Goal: Information Seeking & Learning: Understand process/instructions

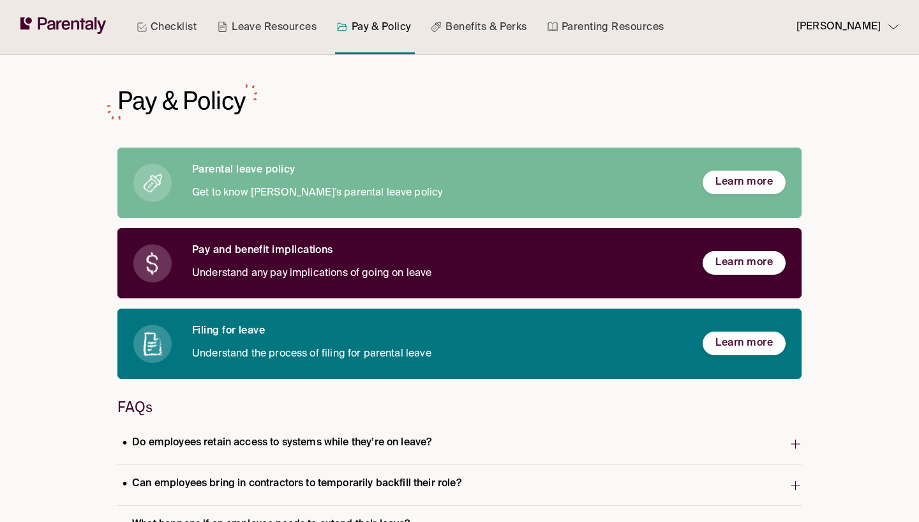
scroll to position [173, 0]
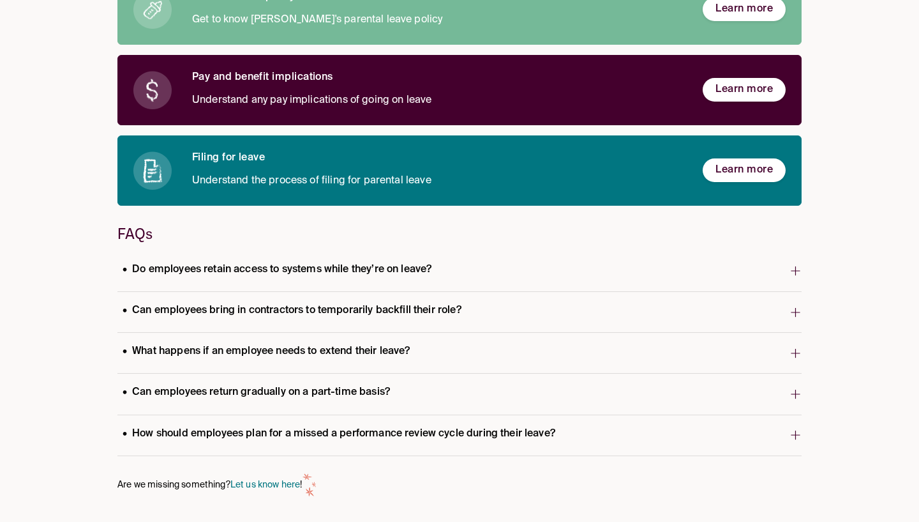
click at [286, 359] on p "What happens if an employee needs to extend their leave?" at bounding box center [266, 351] width 298 height 17
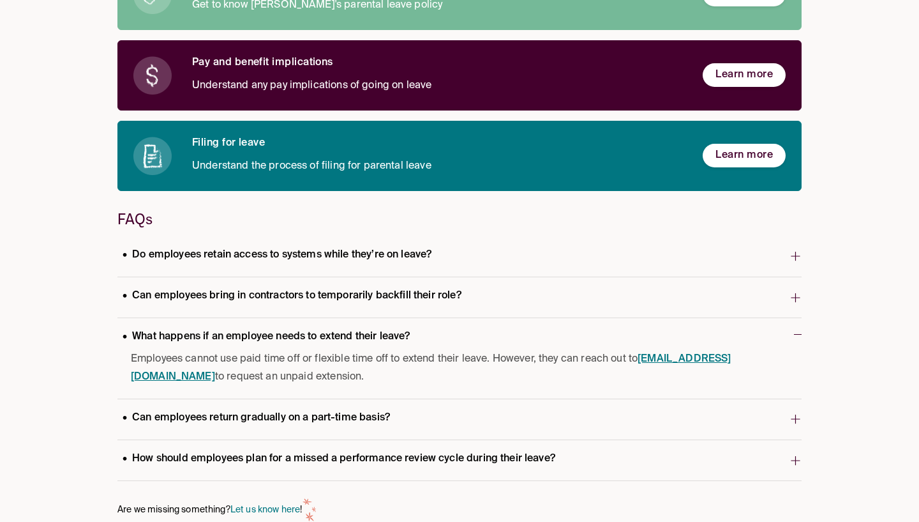
scroll to position [190, 0]
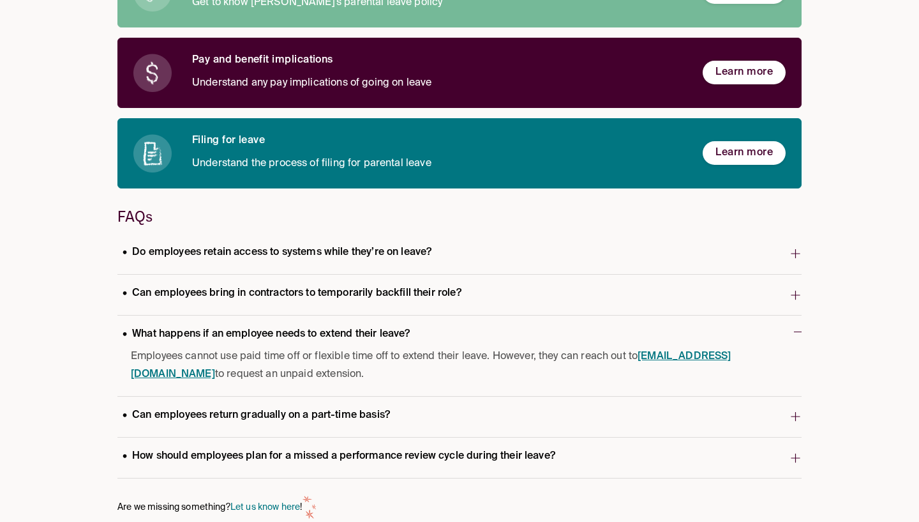
click at [312, 456] on p "How should employees plan for a missed a performance review cycle during their …" at bounding box center [338, 456] width 443 height 17
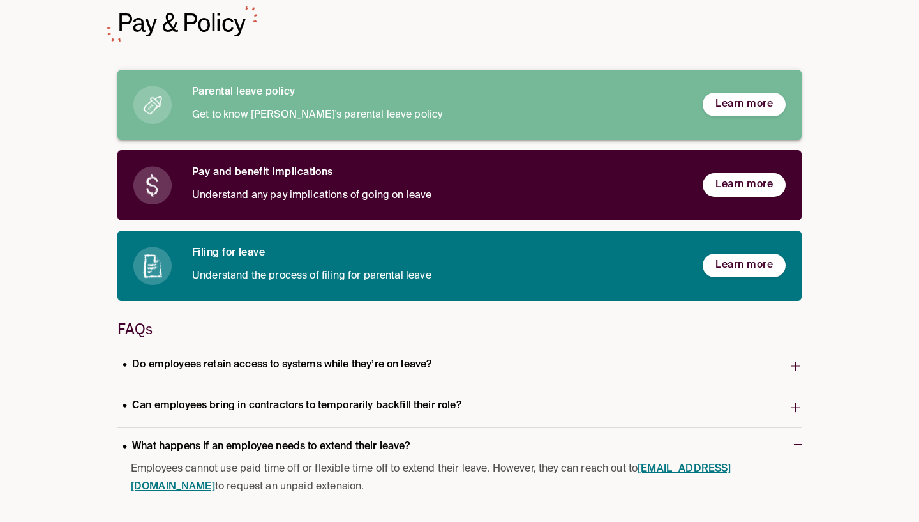
scroll to position [0, 0]
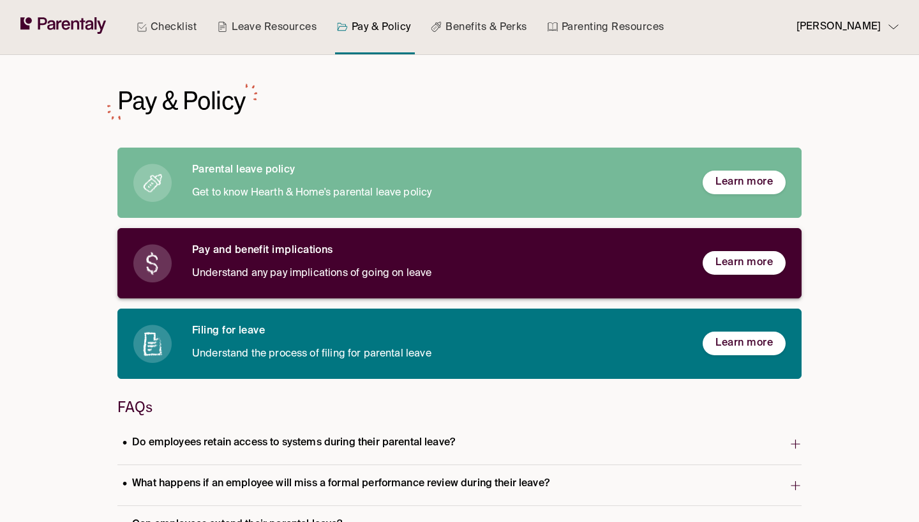
scroll to position [91, 0]
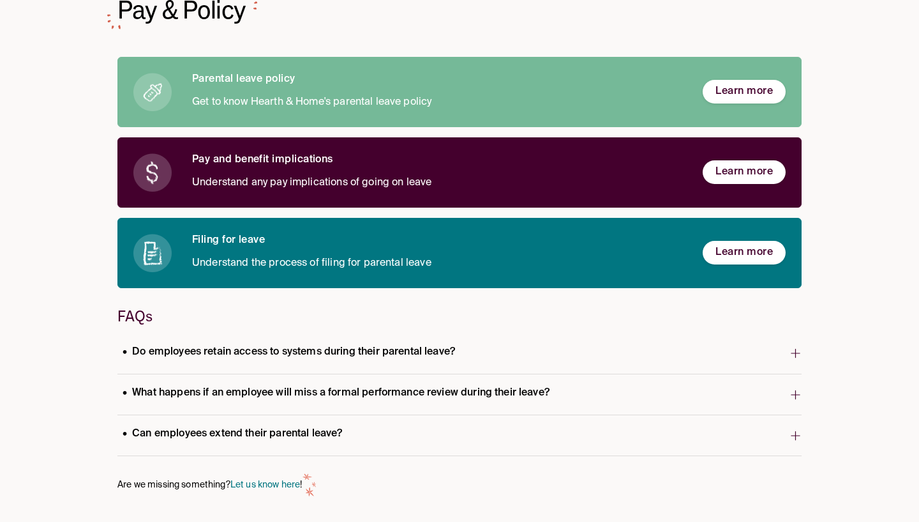
click at [355, 398] on p "What happens if an employee will miss a formal performance review during their …" at bounding box center [335, 392] width 437 height 17
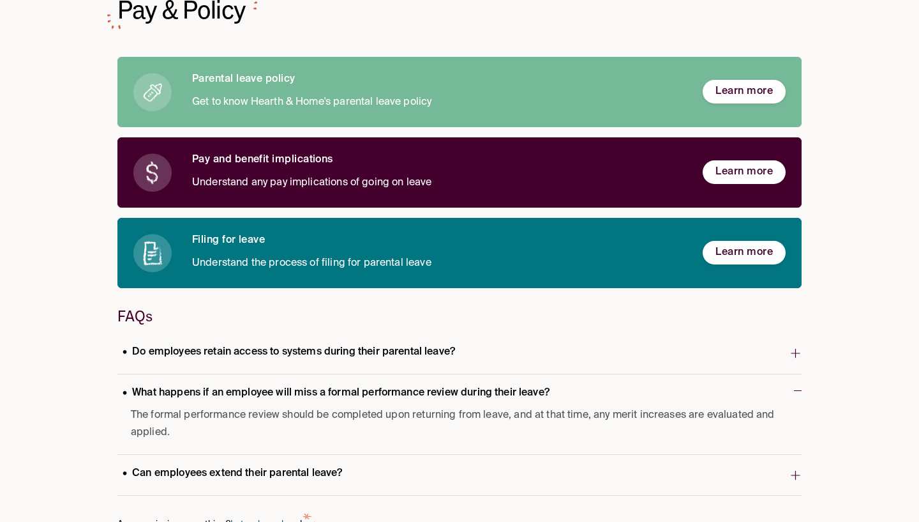
scroll to position [131, 0]
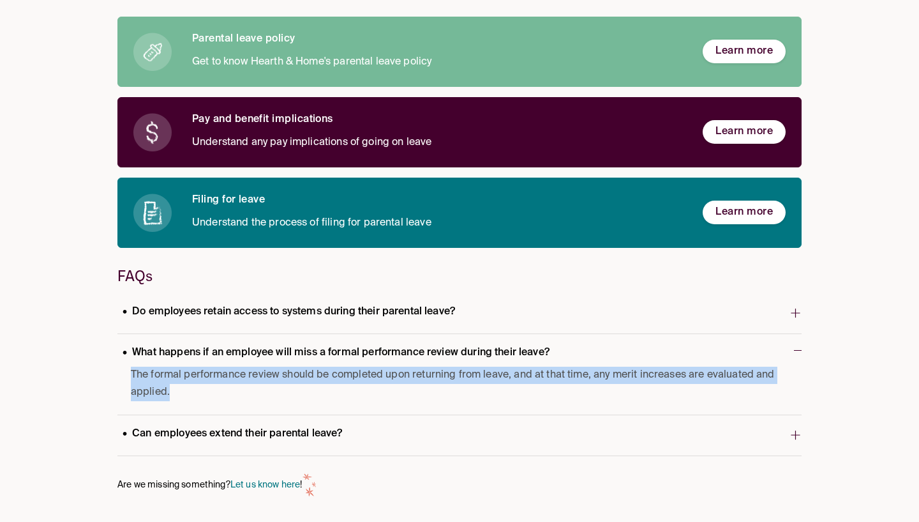
drag, startPoint x: 215, startPoint y: 392, endPoint x: 102, endPoint y: 374, distance: 113.8
click at [102, 374] on div "Checklist Leave Resources Pay & Policy Benefits & Perks Parenting Resources Sar…" at bounding box center [459, 196] width 919 height 654
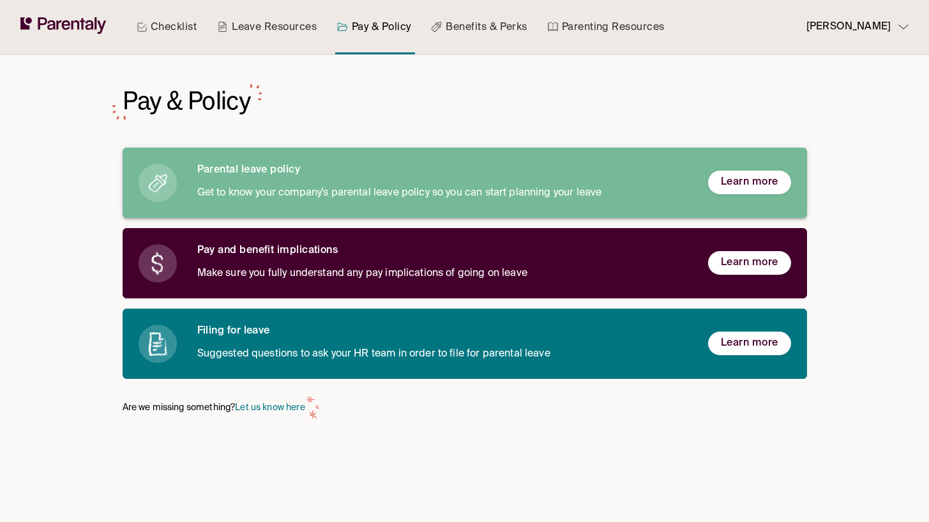
click at [393, 203] on div "Parental leave policy Get to know your company's parental leave policy so you c…" at bounding box center [465, 182] width 684 height 70
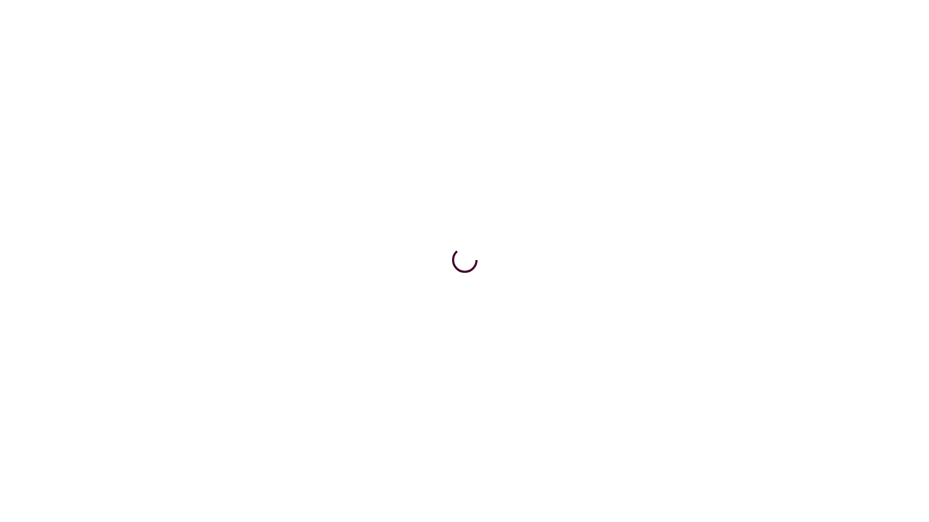
click at [175, 5] on html at bounding box center [464, 2] width 929 height 5
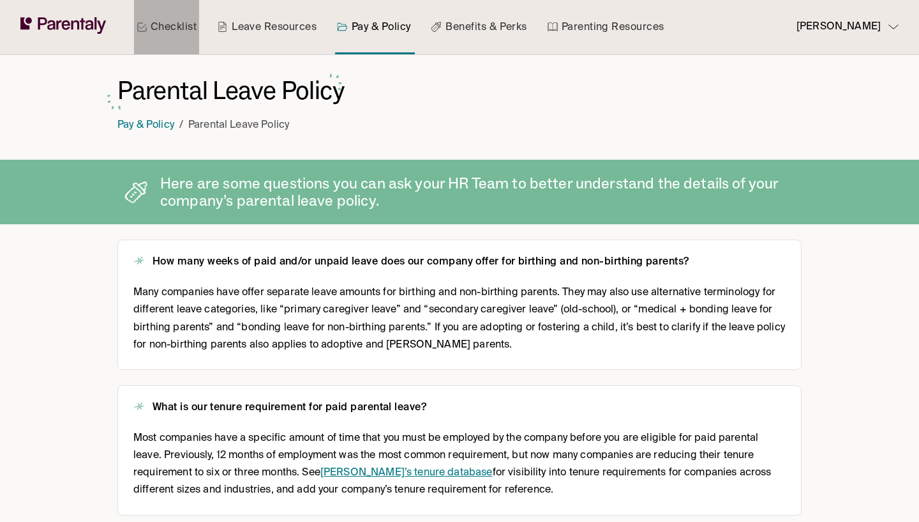
click at [180, 37] on link "Checklist" at bounding box center [166, 27] width 65 height 54
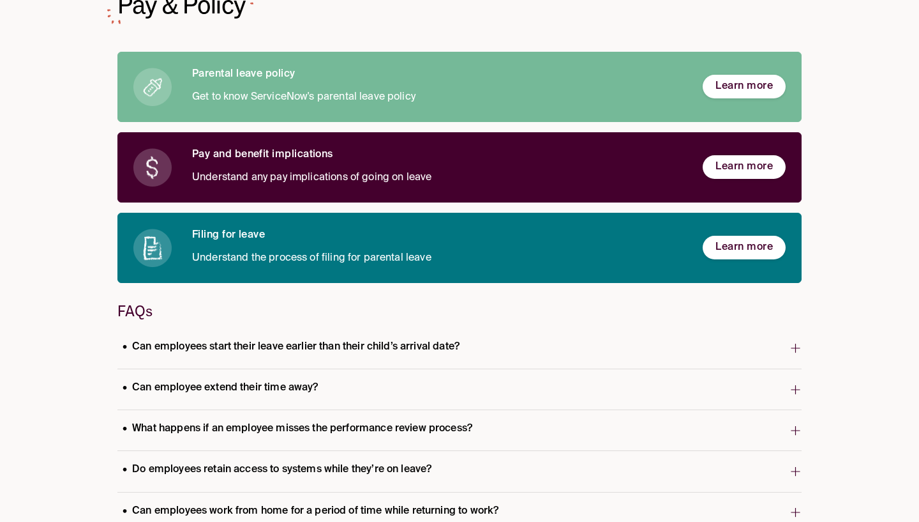
click at [191, 435] on p "What happens if an employee misses the performance review process?" at bounding box center [297, 428] width 360 height 17
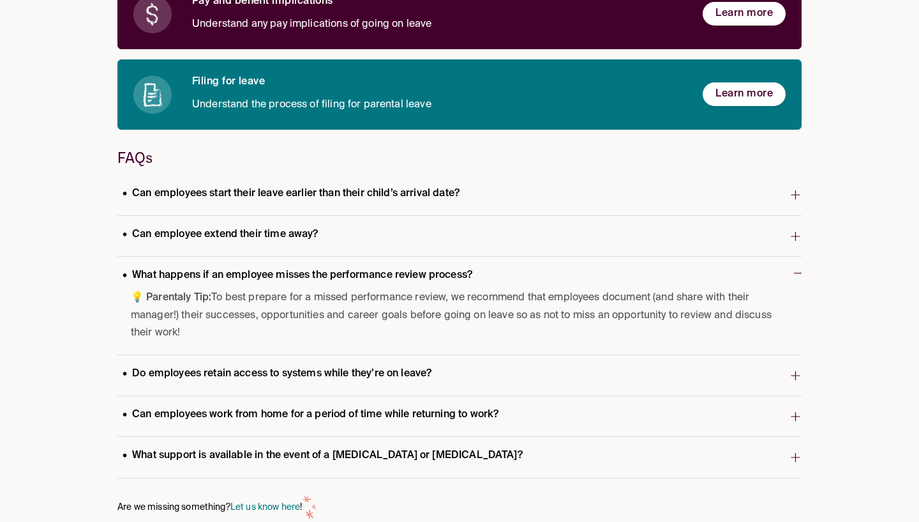
scroll to position [248, 0]
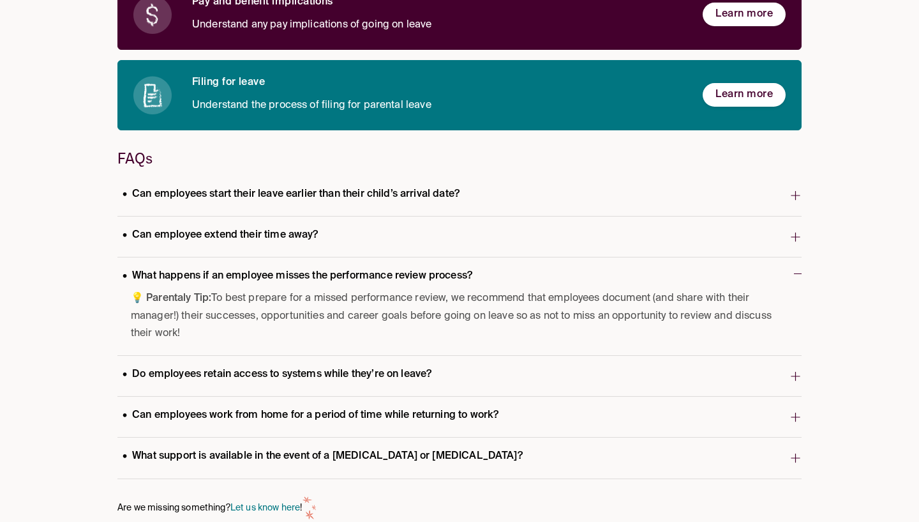
drag, startPoint x: 184, startPoint y: 329, endPoint x: 127, endPoint y: 297, distance: 65.5
click at [127, 297] on div "💡 Parentaly Tip: To best prepare for a missed performance review, we recommend …" at bounding box center [459, 322] width 684 height 65
click at [163, 319] on span "💡 Parentaly Tip: To best prepare for a missed performance review, we recommend …" at bounding box center [456, 316] width 651 height 52
drag, startPoint x: 218, startPoint y: 340, endPoint x: 128, endPoint y: 295, distance: 100.8
click at [128, 295] on div "💡 Parentaly Tip: To best prepare for a missed performance review, we recommend …" at bounding box center [459, 322] width 684 height 65
